Goal: Task Accomplishment & Management: Manage account settings

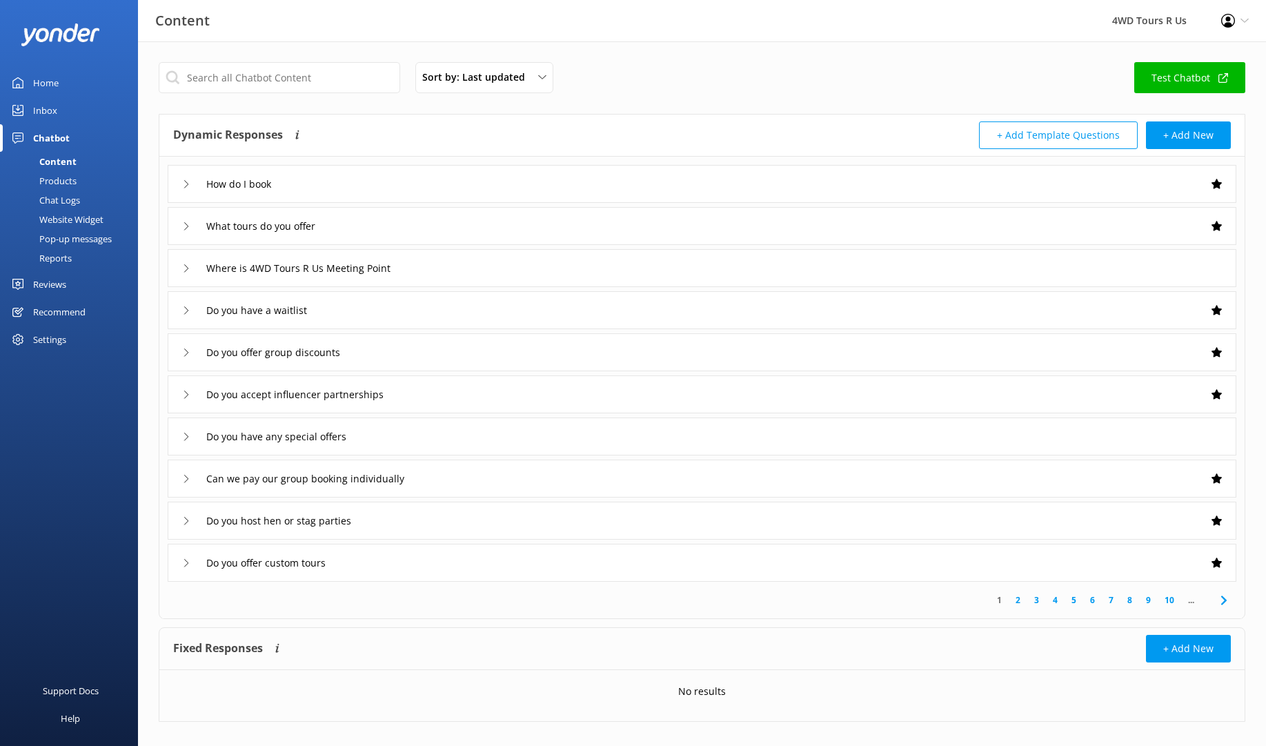
click at [188, 267] on use at bounding box center [186, 268] width 4 height 8
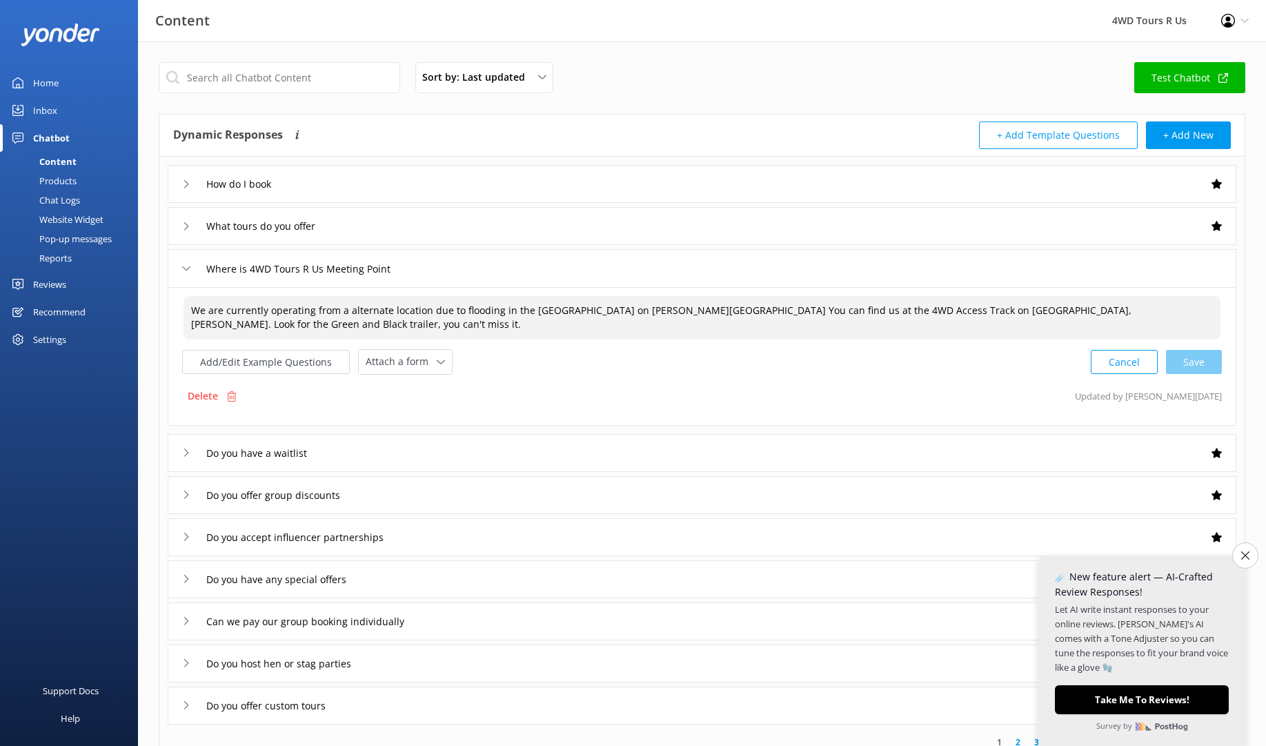
drag, startPoint x: 233, startPoint y: 324, endPoint x: 177, endPoint y: 303, distance: 60.5
click at [177, 303] on div "We are currently operating from a alternate location due to flooding in the Low…" at bounding box center [702, 356] width 1069 height 139
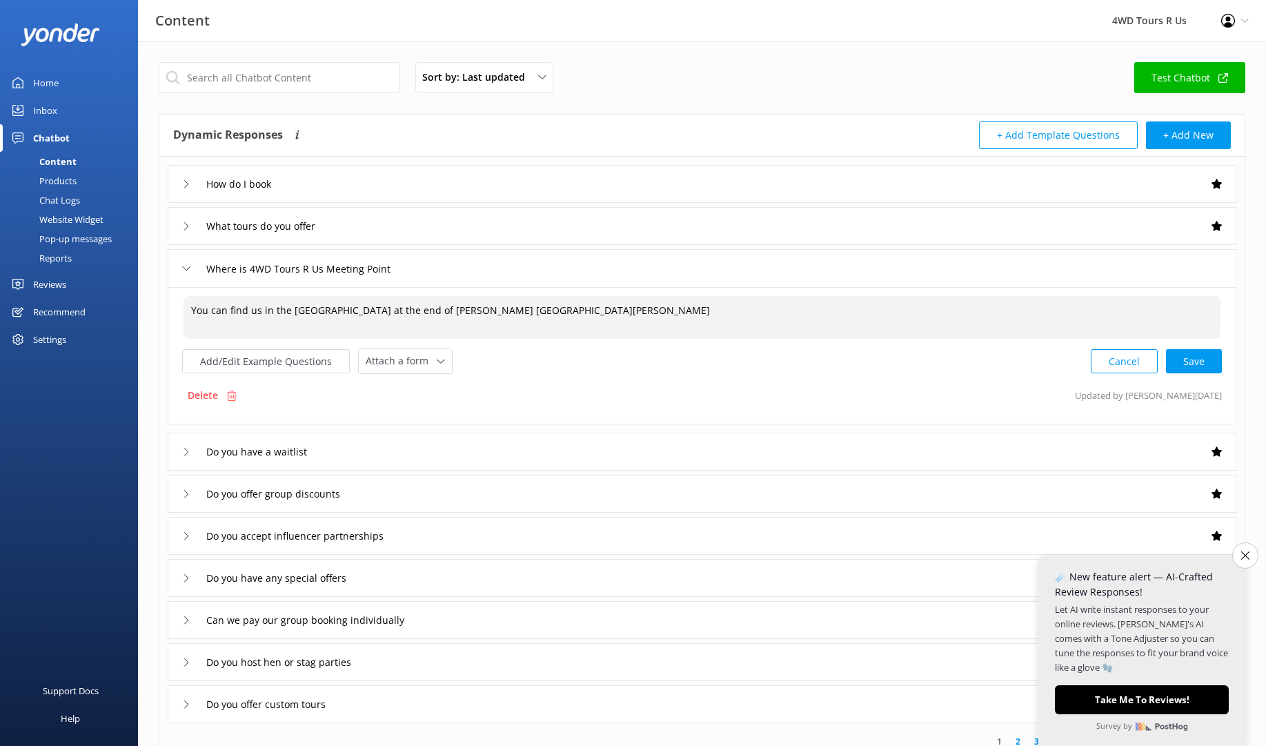
type textarea "You can find us in the [GEOGRAPHIC_DATA] at the end of [PERSON_NAME] [GEOGRAPHI…"
click at [1196, 357] on div "Cancel Save" at bounding box center [1156, 360] width 131 height 26
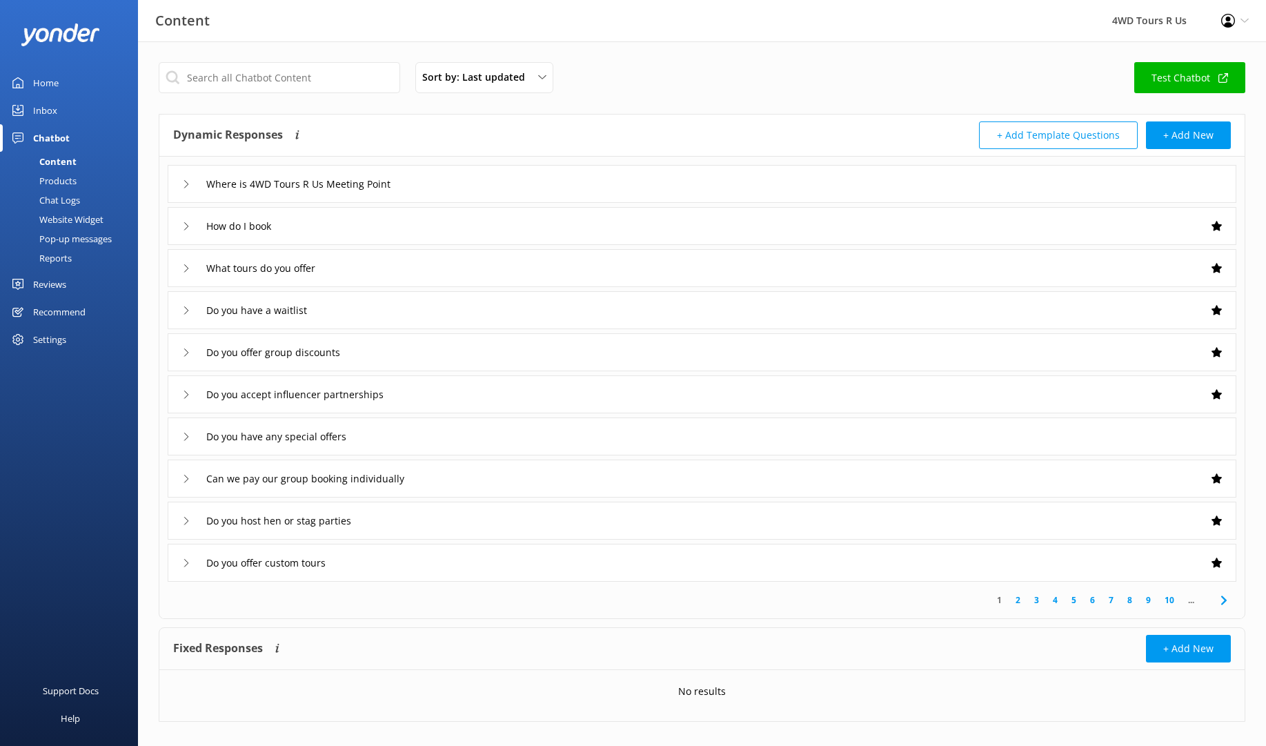
click at [190, 183] on icon at bounding box center [186, 184] width 8 height 8
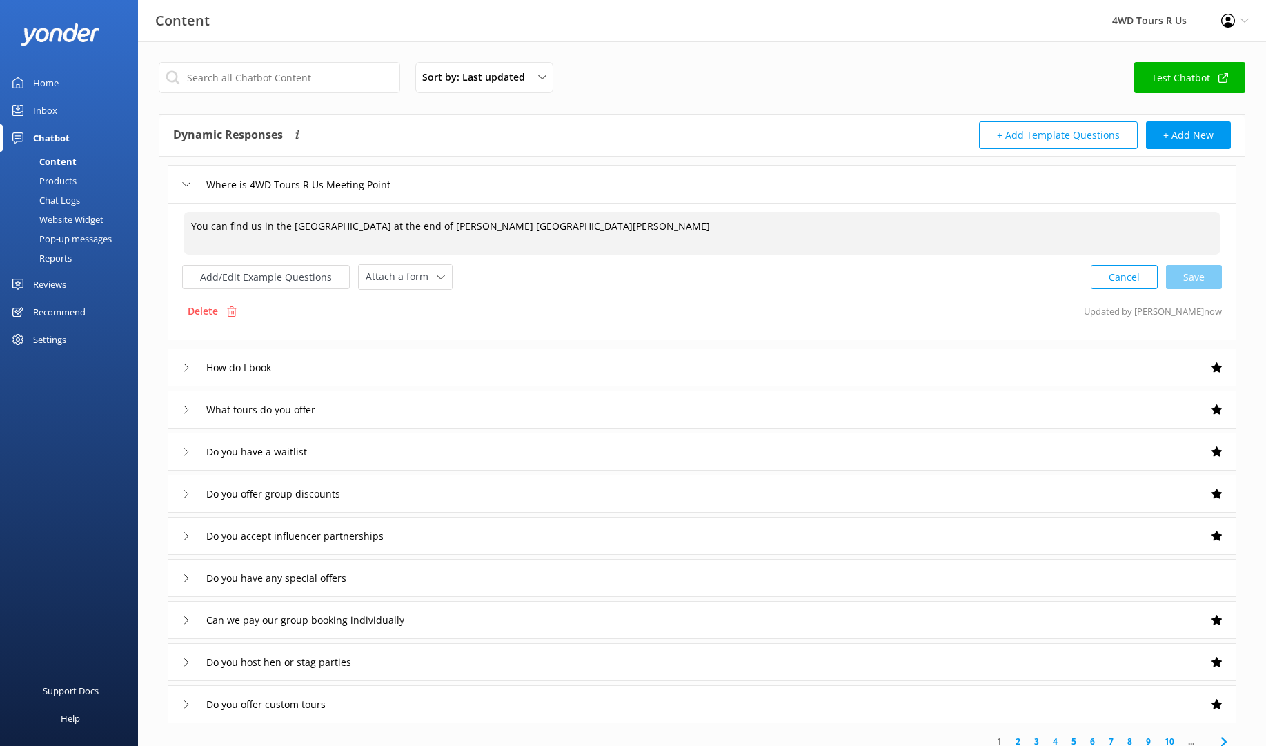
click at [645, 229] on textarea "You can find us in the [GEOGRAPHIC_DATA] at the end of [PERSON_NAME] [GEOGRAPHI…" at bounding box center [701, 233] width 1037 height 43
type textarea "You can find us in the [GEOGRAPHIC_DATA] at the end of [PERSON_NAME] [GEOGRAPHI…"
click at [85, 221] on div "Website Widget" at bounding box center [55, 219] width 95 height 19
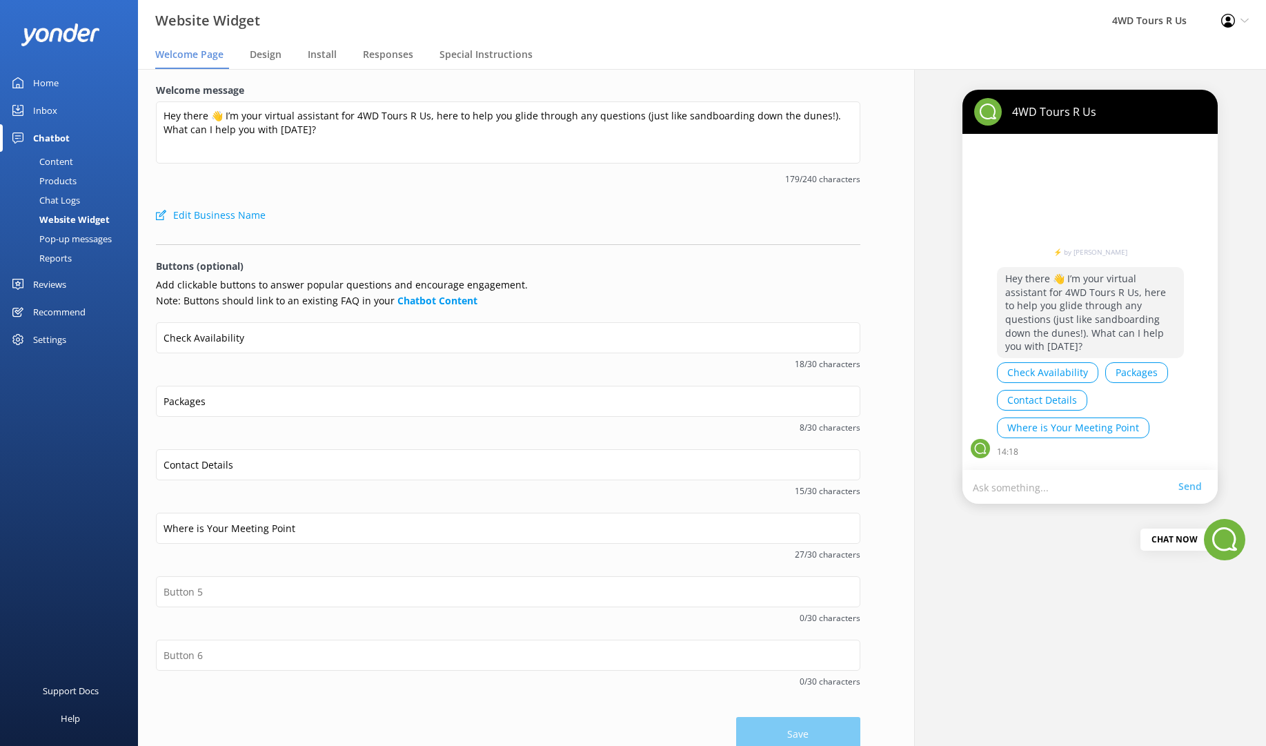
click at [84, 237] on div "Pop-up messages" at bounding box center [59, 238] width 103 height 19
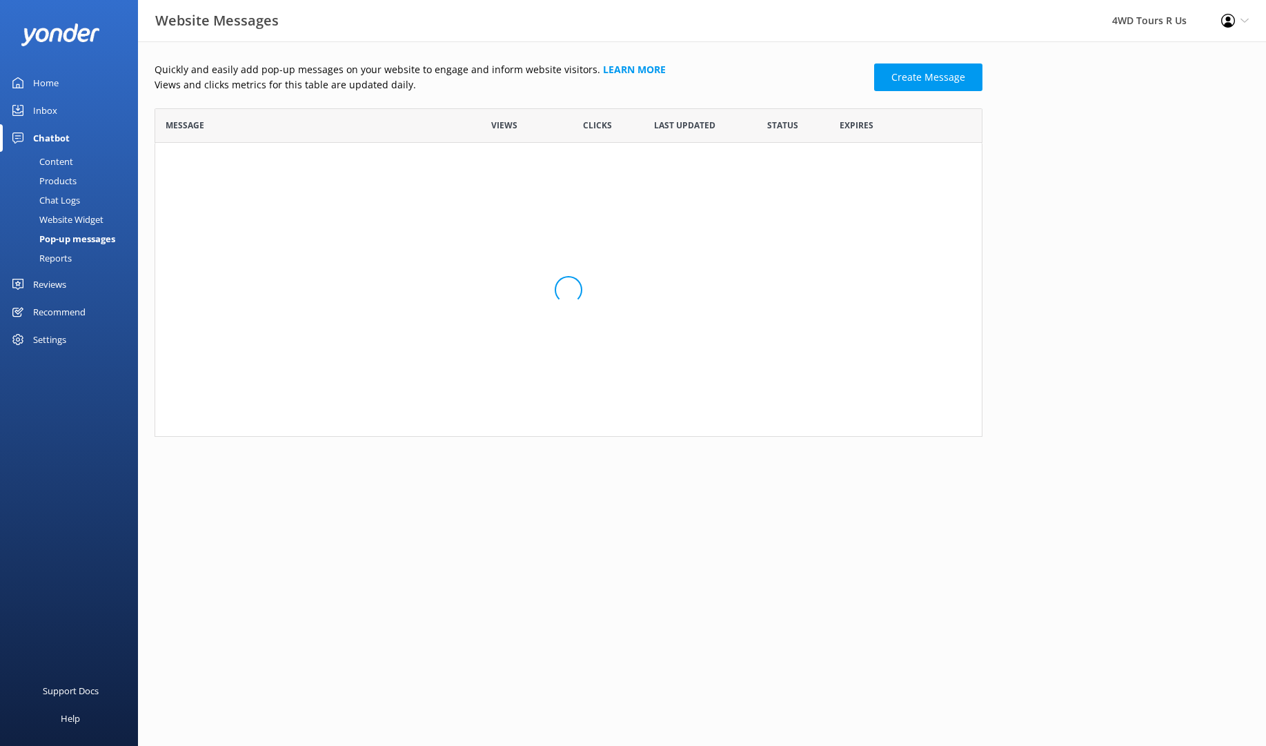
scroll to position [94, 828]
click at [790, 171] on input "row" at bounding box center [783, 171] width 30 height 17
checkbox input "false"
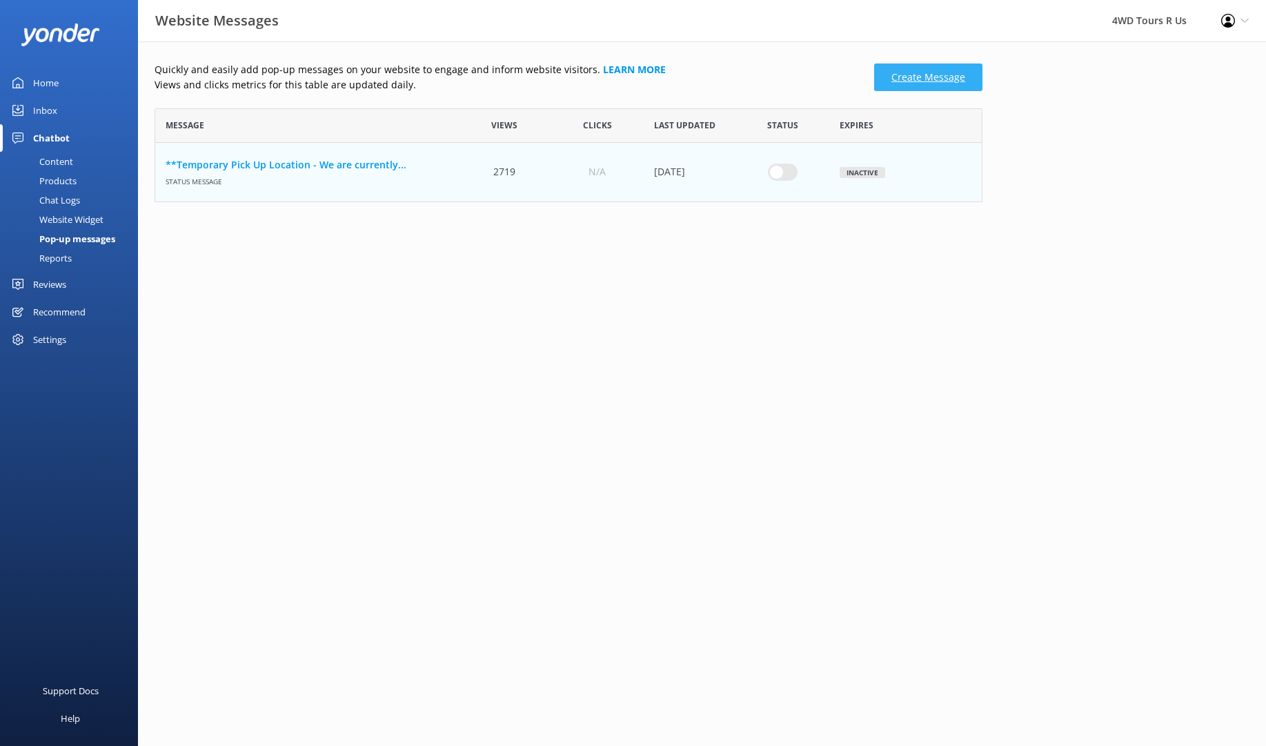
click at [922, 77] on link "Create Message" at bounding box center [928, 77] width 108 height 28
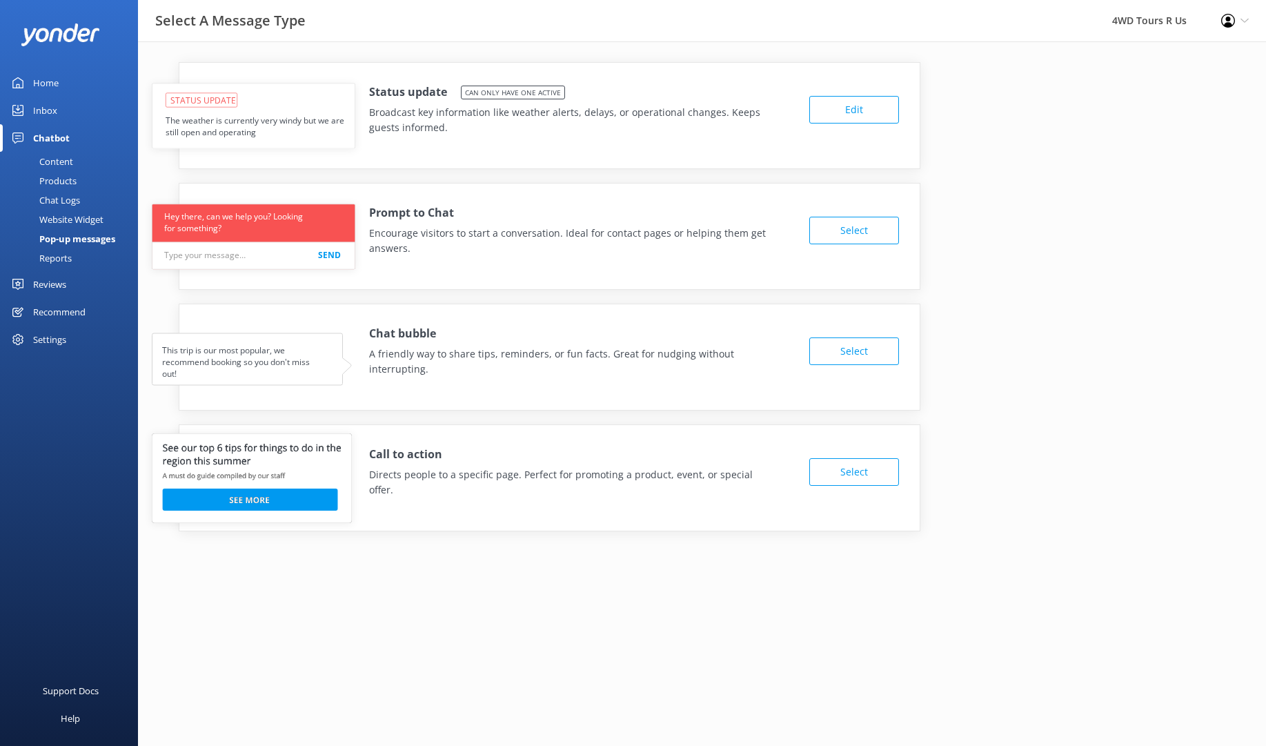
click at [854, 112] on button "Edit" at bounding box center [854, 110] width 90 height 28
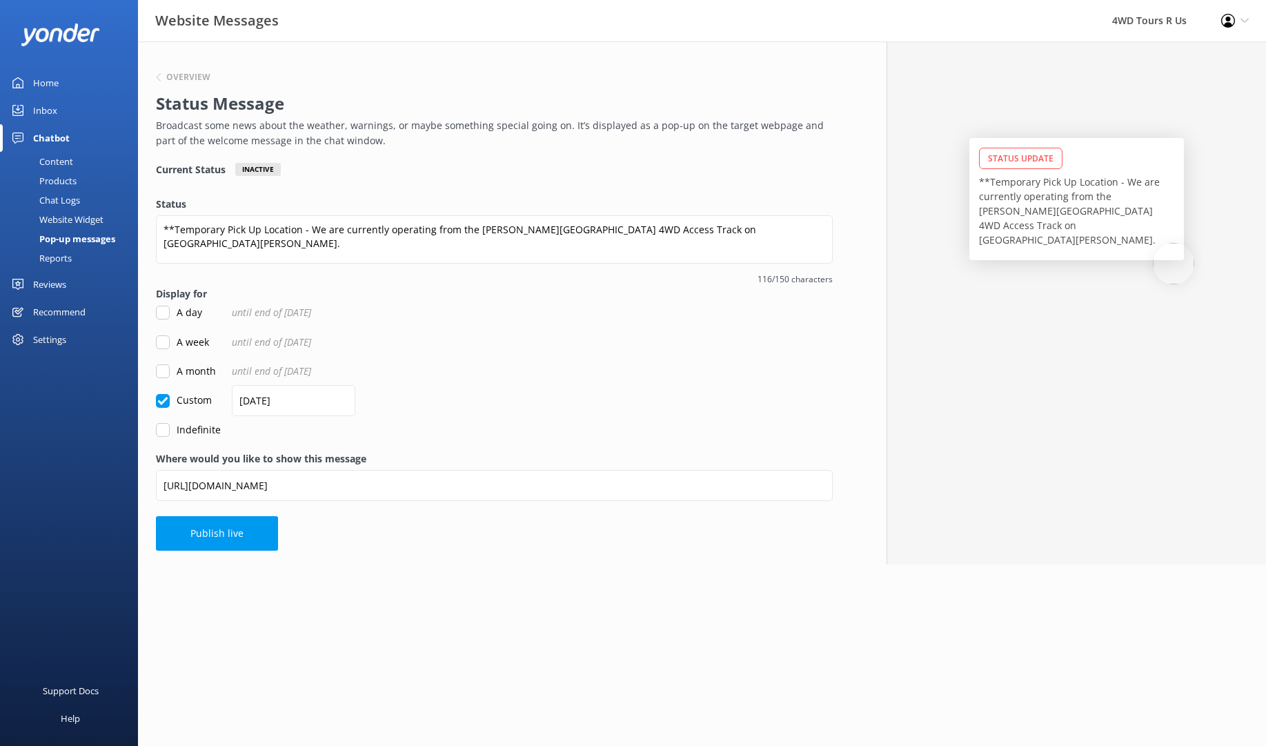
click at [161, 369] on input "A month" at bounding box center [163, 371] width 14 height 14
checkbox input "true"
checkbox input "false"
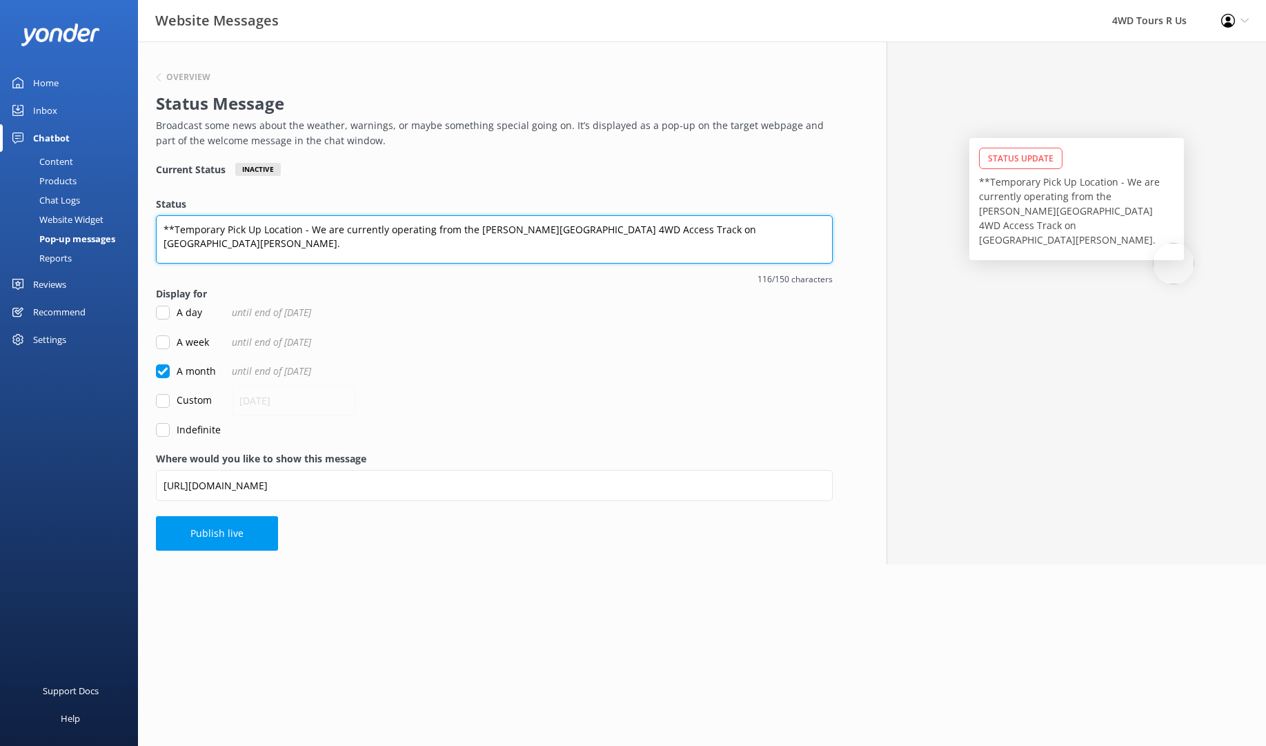
click at [690, 235] on textarea "**Temporary Pick Up Location - We are currently operating from the [PERSON_NAME…" at bounding box center [494, 239] width 677 height 48
drag, startPoint x: 734, startPoint y: 232, endPoint x: 159, endPoint y: 212, distance: 575.0
click at [159, 212] on div "Status **Temporary Pick Up Location - We are currently operating from the [PERS…" at bounding box center [494, 242] width 677 height 90
type textarea "****We are back at our original departure point - Find us in the [GEOGRAPHIC_DA…"
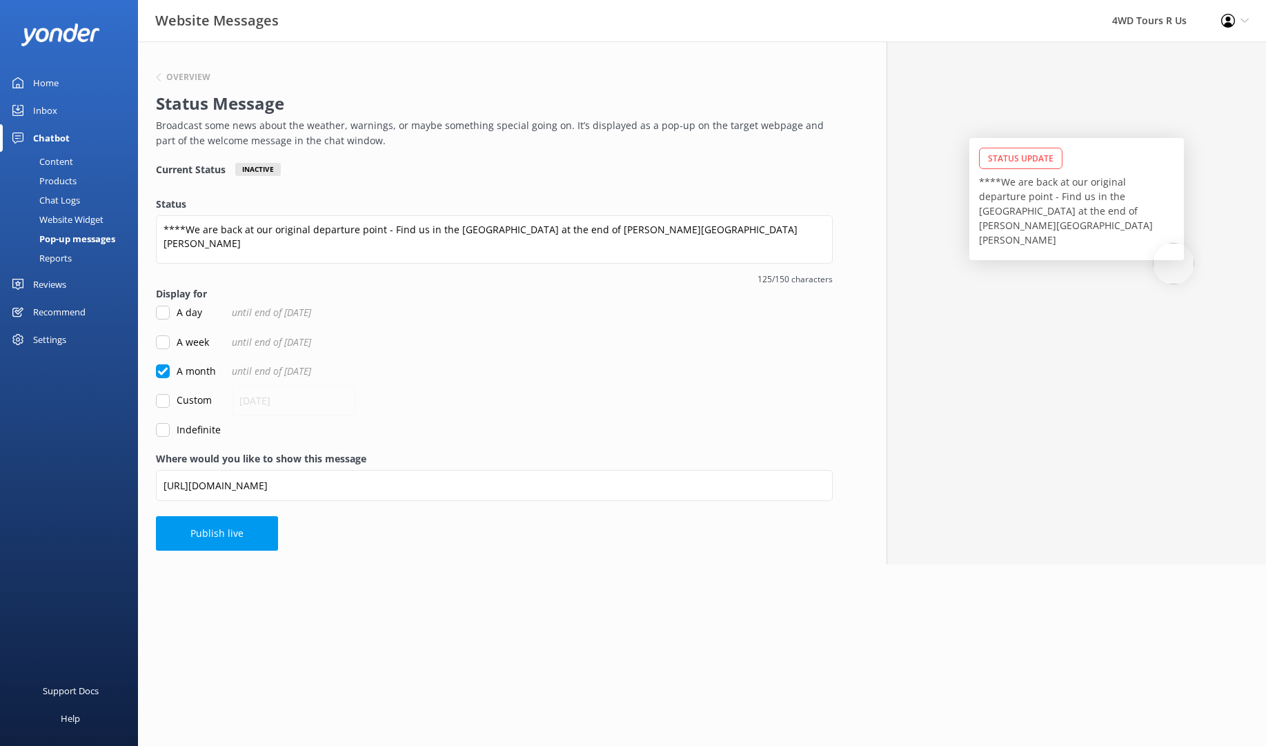
click at [162, 429] on input "Indefinite" at bounding box center [163, 430] width 14 height 14
checkbox input "true"
checkbox input "false"
